Goal: Task Accomplishment & Management: Manage account settings

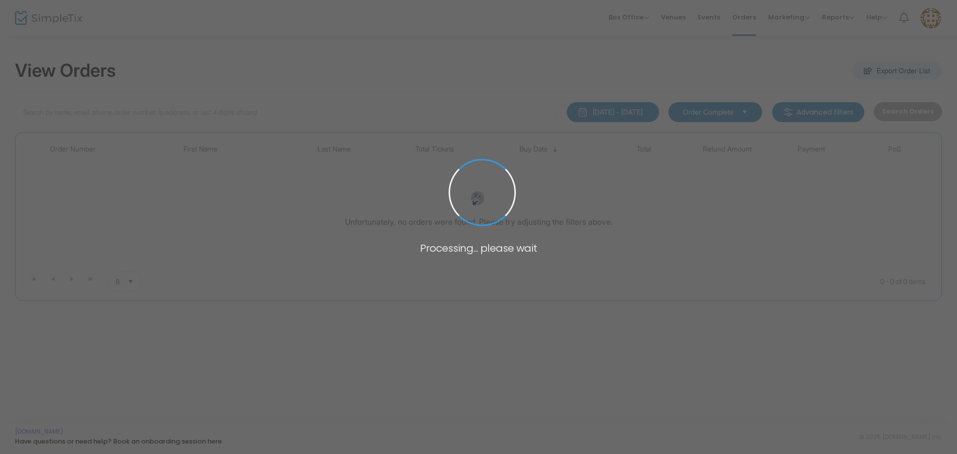
type input "SRODRIA307"
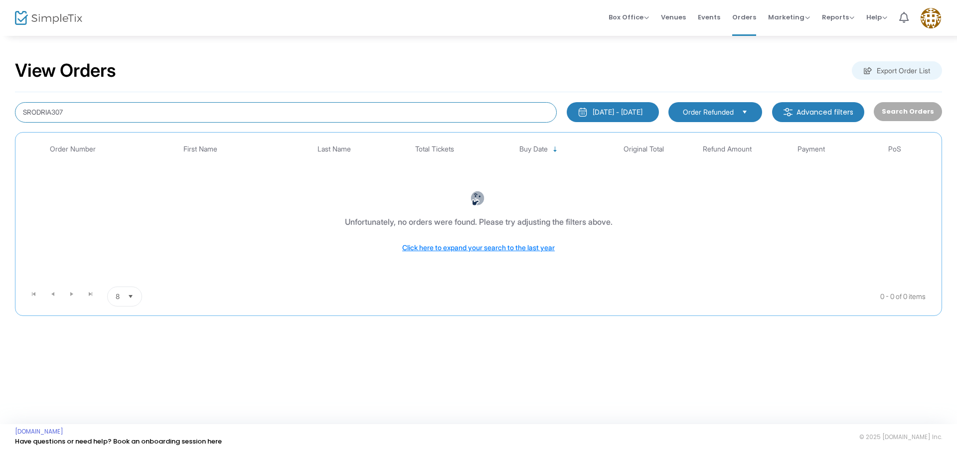
drag, startPoint x: 167, startPoint y: 113, endPoint x: 6, endPoint y: 86, distance: 162.8
click at [6, 86] on div "View Orders Export Order List SRODRIA307 1/1/2025 - 9/17/2025 Last 30 Days Toda…" at bounding box center [478, 193] width 957 height 316
paste input "V-1054F55B-8"
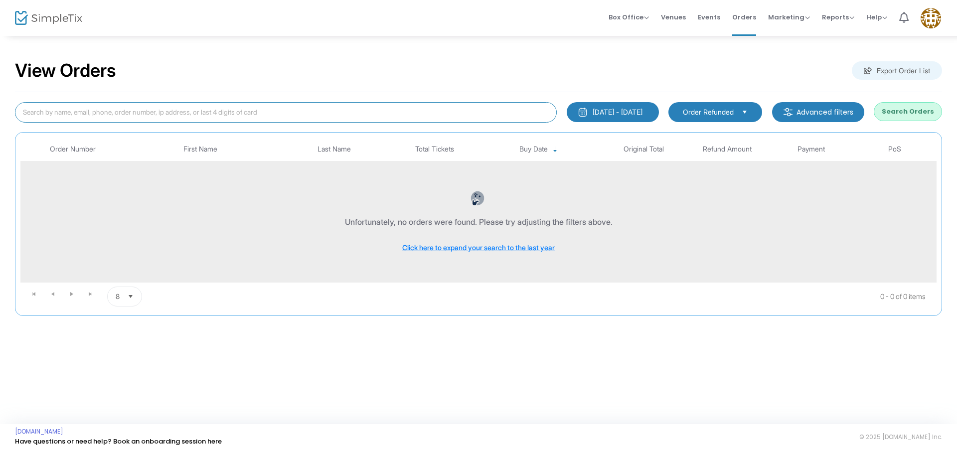
type input "V-1054F55B-8"
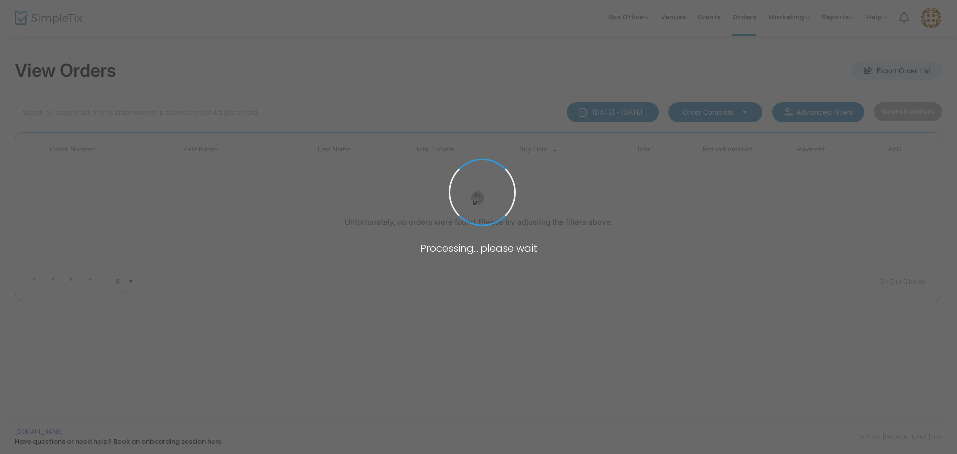
type input "V-1054F55B-8"
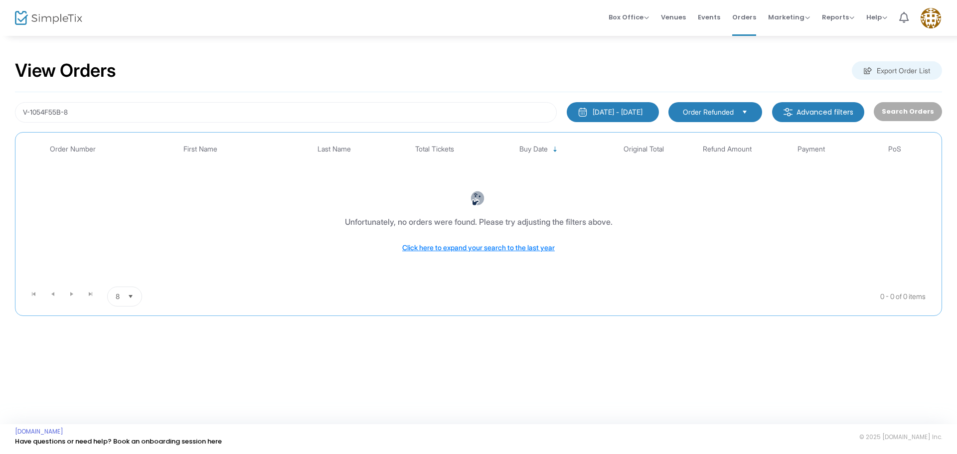
click at [733, 110] on span "Order Refunded" at bounding box center [708, 112] width 51 height 10
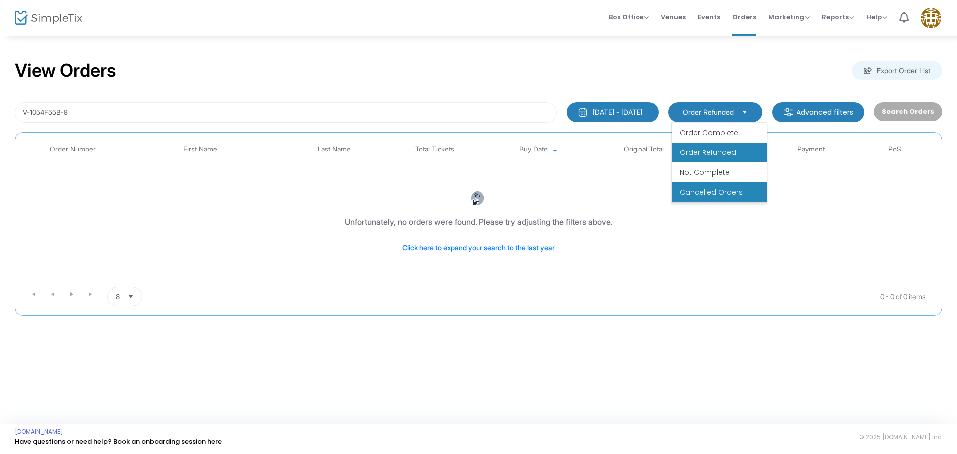
click at [724, 193] on span "Cancelled Orders" at bounding box center [711, 192] width 63 height 10
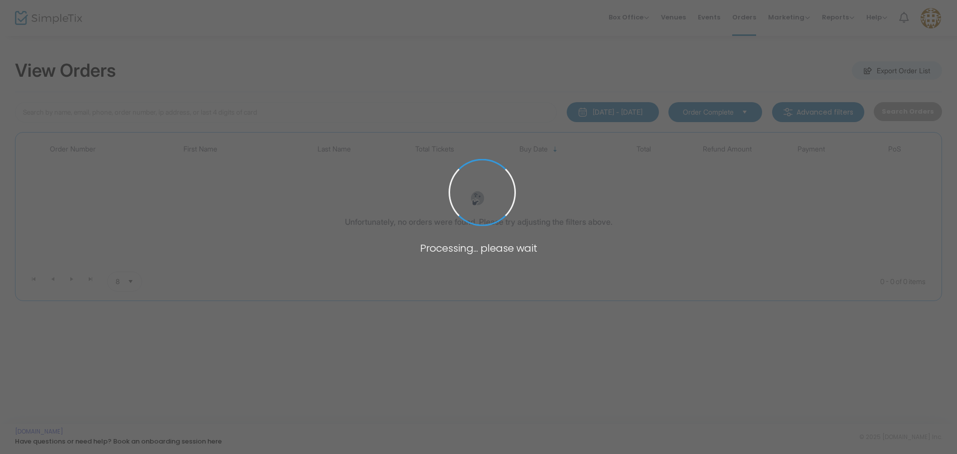
type input "V-1054F55B-8"
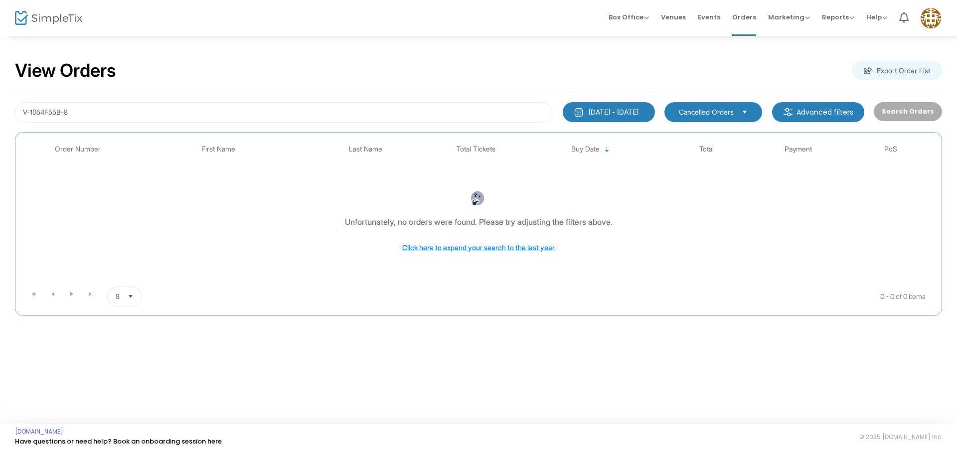
click at [710, 110] on span "Cancelled Orders" at bounding box center [706, 112] width 55 height 10
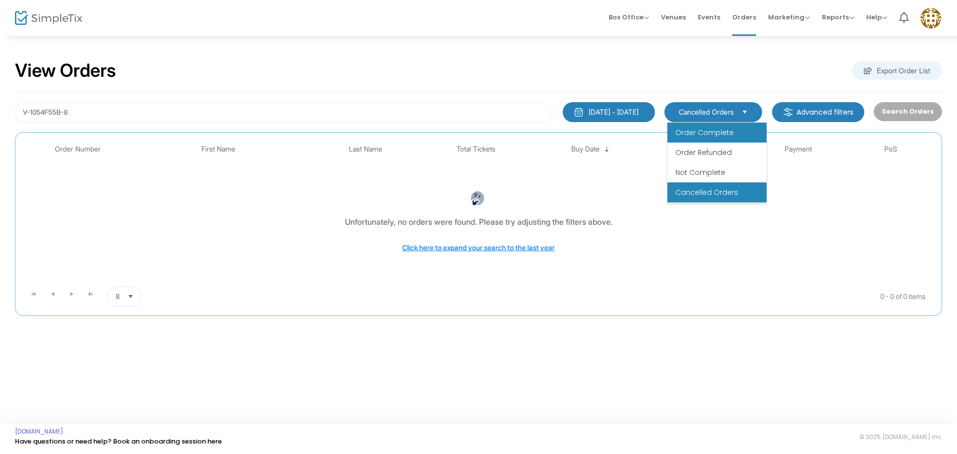
click at [709, 132] on span "Order Complete" at bounding box center [705, 133] width 58 height 10
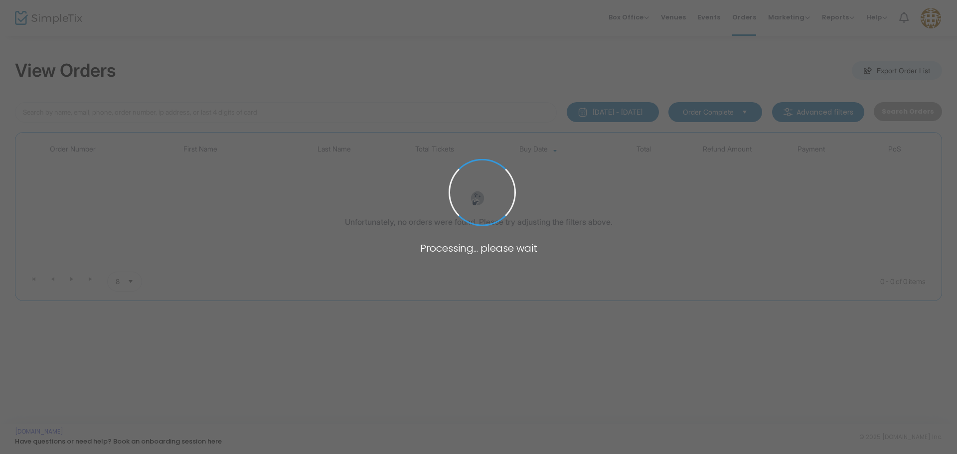
type input "V-1054F55B-8"
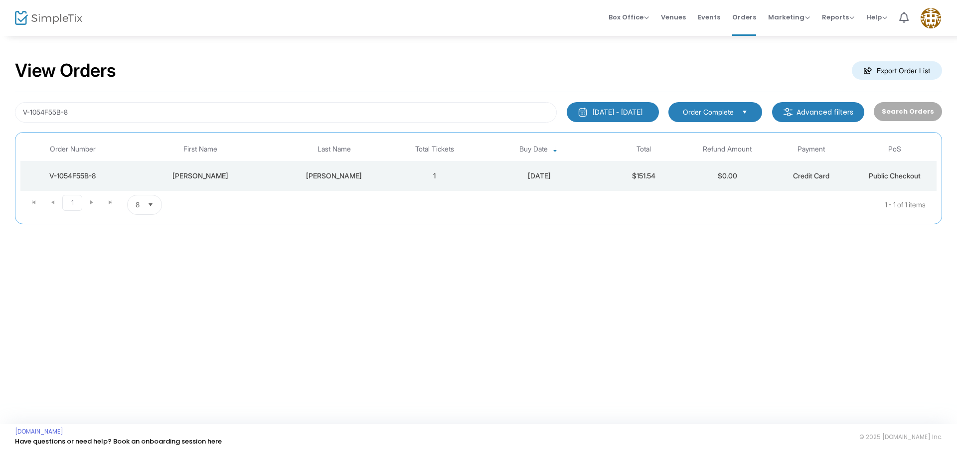
click at [249, 175] on div "Hilda" at bounding box center [201, 176] width 146 height 10
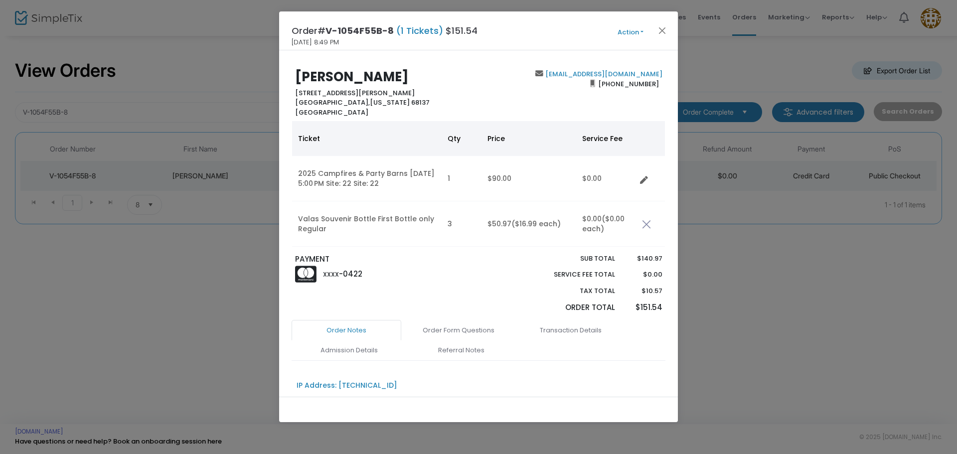
click at [629, 28] on button "Action" at bounding box center [631, 32] width 60 height 11
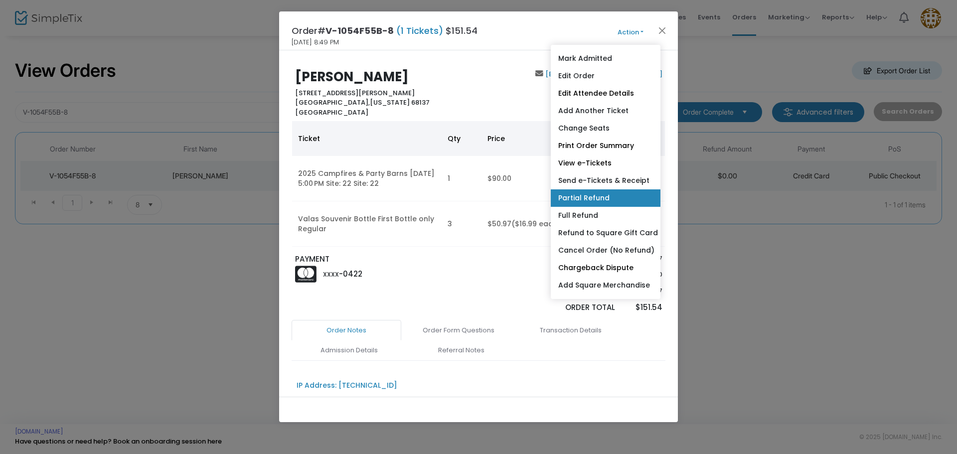
click at [622, 202] on link "Partial Refund" at bounding box center [606, 197] width 110 height 17
radio input "true"
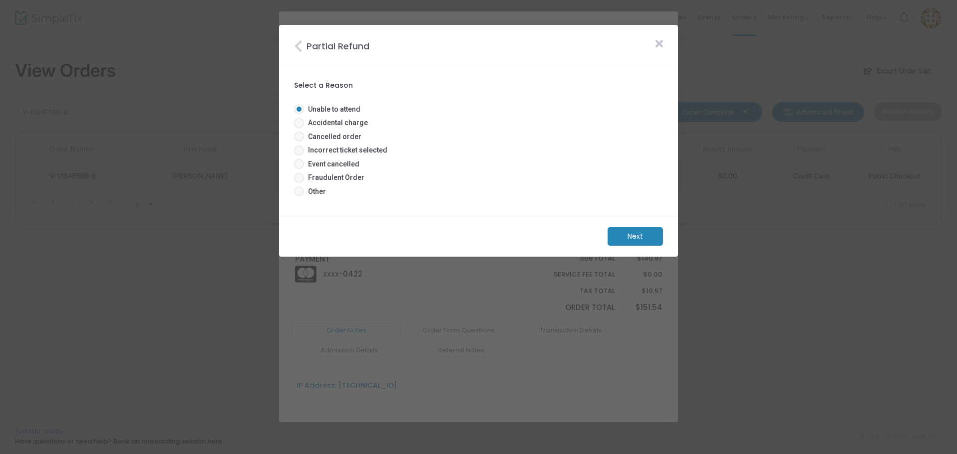
click at [302, 139] on span at bounding box center [299, 137] width 10 height 10
click at [299, 142] on input "Cancelled order" at bounding box center [299, 142] width 0 height 0
radio input "true"
click at [641, 239] on m-button "Next" at bounding box center [635, 236] width 55 height 18
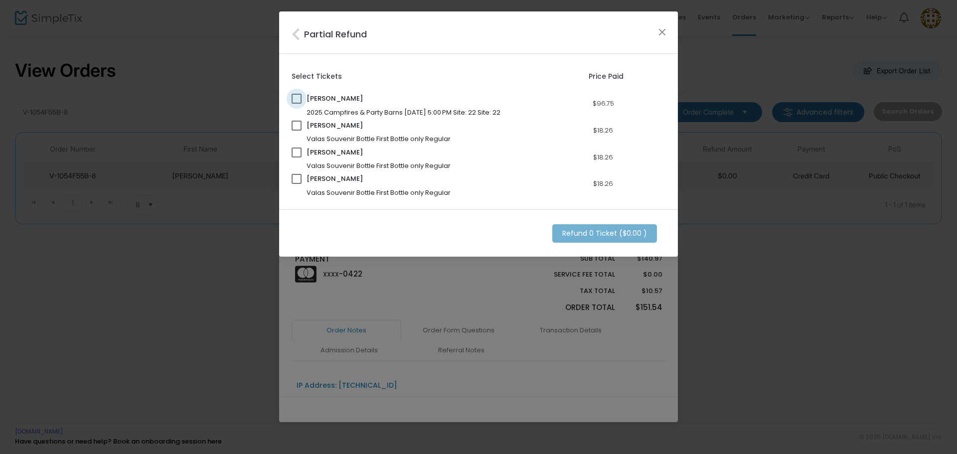
click at [297, 95] on span at bounding box center [297, 99] width 10 height 10
click at [297, 104] on input "checkbox" at bounding box center [296, 104] width 0 height 0
checkbox input "true"
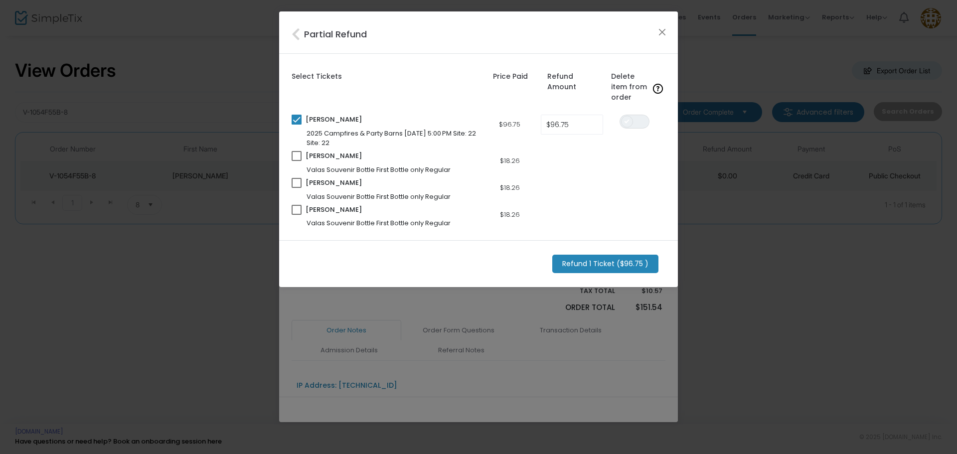
click at [626, 122] on span at bounding box center [627, 122] width 12 height 12
click at [603, 264] on m-button "Refund 1 Ticket ($96.75 )" at bounding box center [605, 264] width 106 height 18
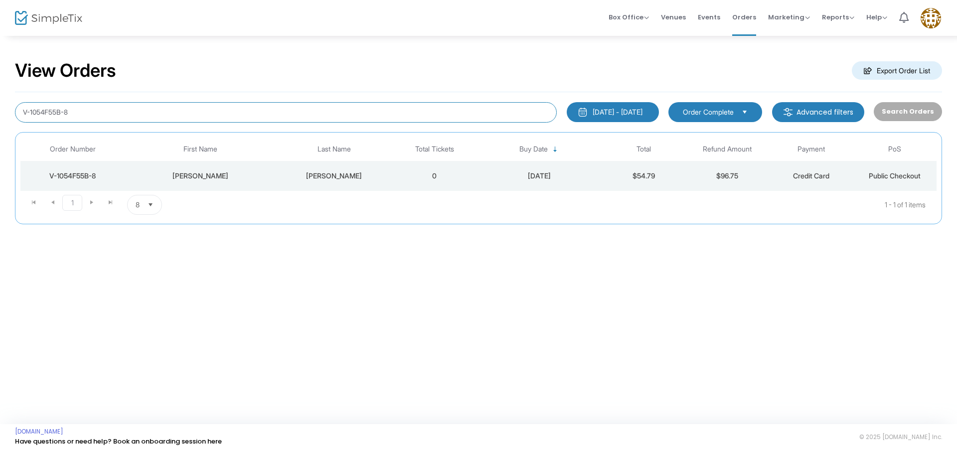
drag, startPoint x: 124, startPoint y: 104, endPoint x: 12, endPoint y: 113, distance: 112.5
click at [12, 113] on div "V-1054F55B-8" at bounding box center [286, 112] width 552 height 20
type input "PEREZ"
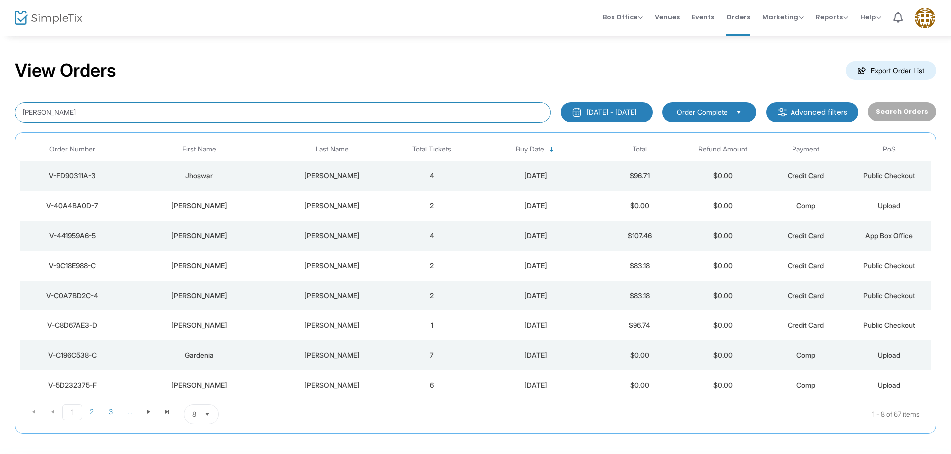
drag, startPoint x: 81, startPoint y: 111, endPoint x: 0, endPoint y: 104, distance: 81.6
click at [0, 104] on div "View Orders Export Order List PEREZ 1/1/2025 - 9/17/2025 Last 30 Days Today Yes…" at bounding box center [475, 252] width 951 height 434
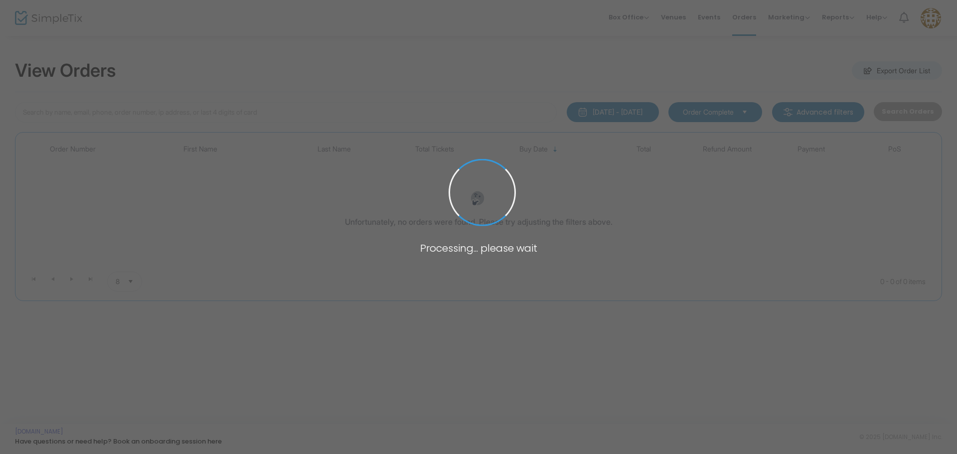
type input "VANWINSA"
